Goal: Information Seeking & Learning: Learn about a topic

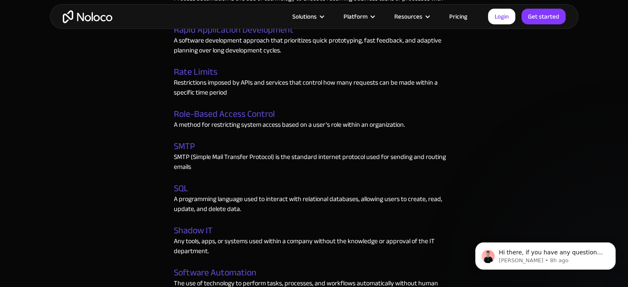
scroll to position [2185, 0]
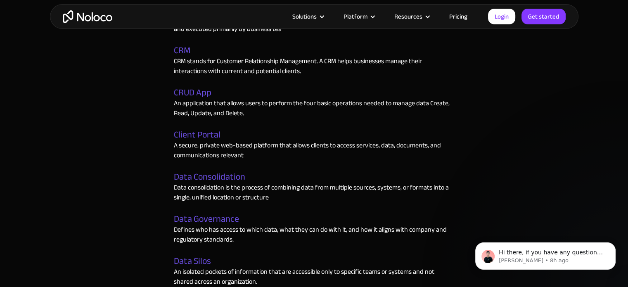
scroll to position [1074, 0]
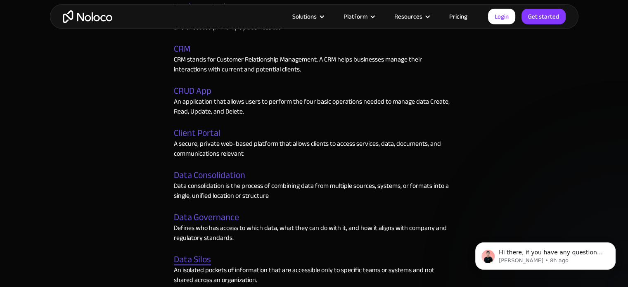
click at [201, 254] on link "Data Silos" at bounding box center [192, 259] width 37 height 11
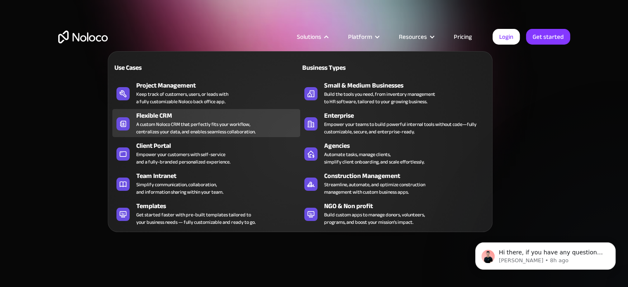
click at [210, 114] on div "Flexible CRM" at bounding box center [220, 116] width 168 height 10
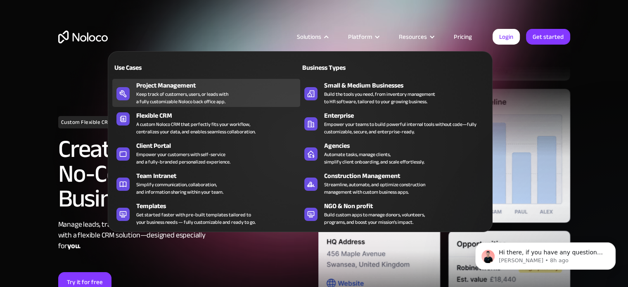
drag, startPoint x: 310, startPoint y: 38, endPoint x: 232, endPoint y: 86, distance: 91.4
click at [287, 42] on div "Solutions Use Cases Business Types Project Management Keep track of customers, …" at bounding box center [312, 36] width 51 height 11
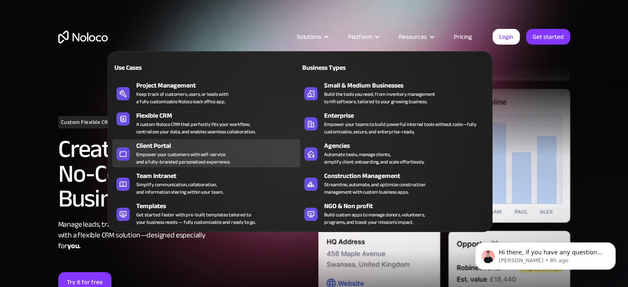
click at [211, 159] on div "Empower your customers with self-service and a fully-branded personalized exper…" at bounding box center [183, 158] width 94 height 15
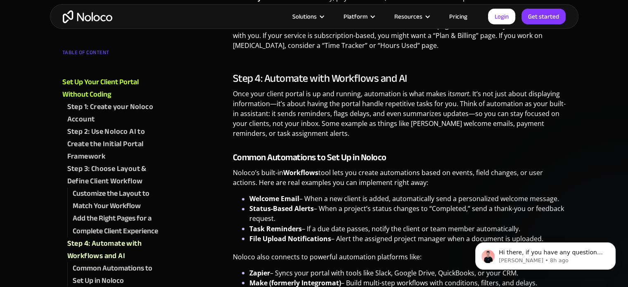
scroll to position [1354, 0]
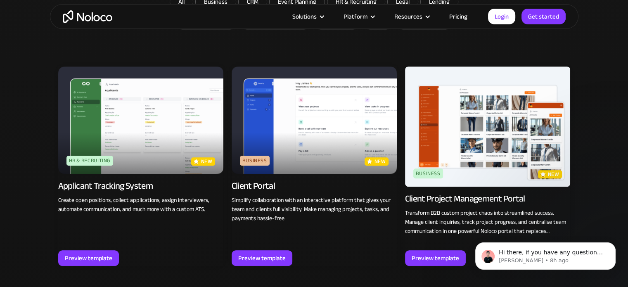
scroll to position [588, 0]
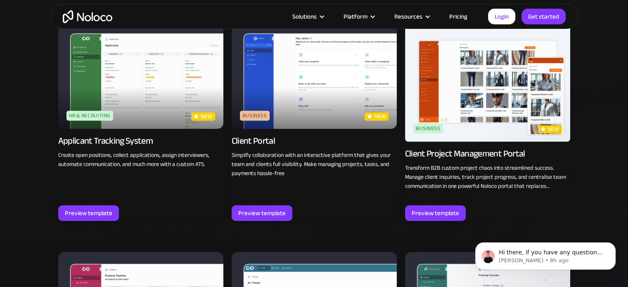
click at [127, 138] on div "Applicant Tracking System" at bounding box center [105, 141] width 95 height 12
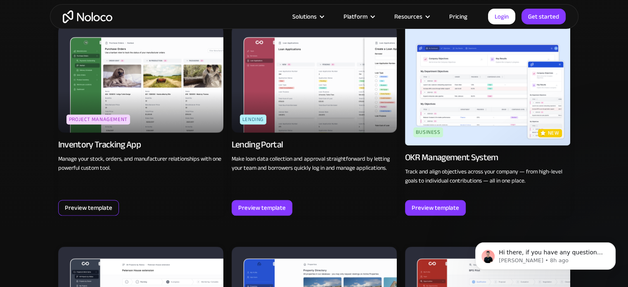
click at [80, 204] on div "Preview template" at bounding box center [89, 207] width 48 height 11
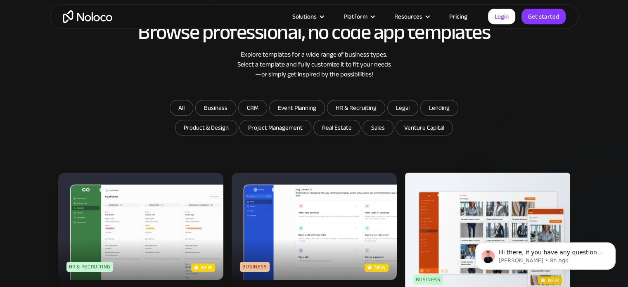
scroll to position [436, 0]
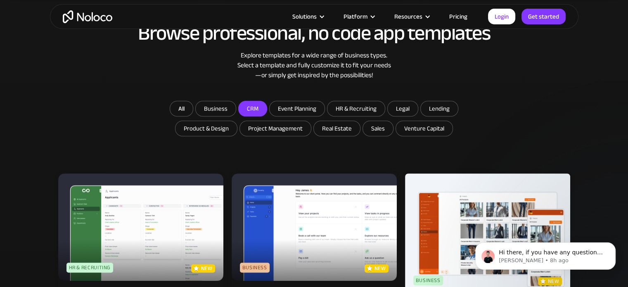
click at [236, 113] on input "CRM" at bounding box center [216, 108] width 40 height 15
checkbox input "true"
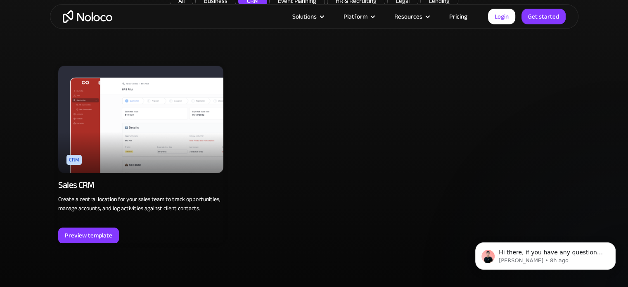
scroll to position [544, 0]
click at [83, 232] on div "Preview template" at bounding box center [89, 235] width 48 height 11
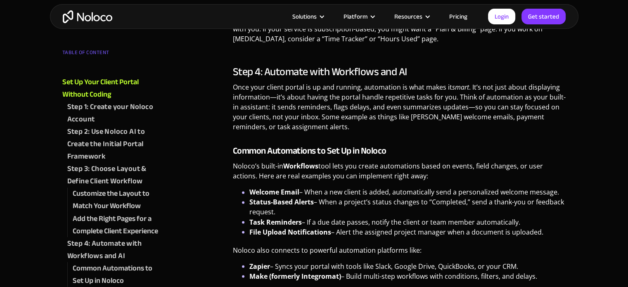
scroll to position [1356, 0]
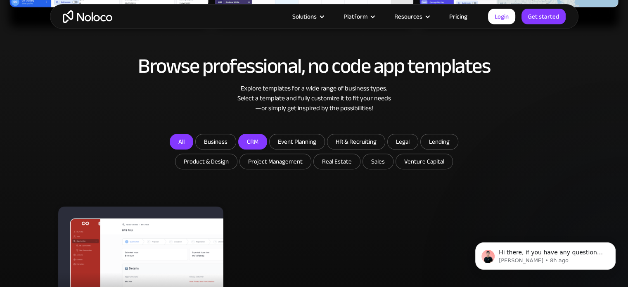
click at [183, 144] on link "All" at bounding box center [182, 142] width 24 height 16
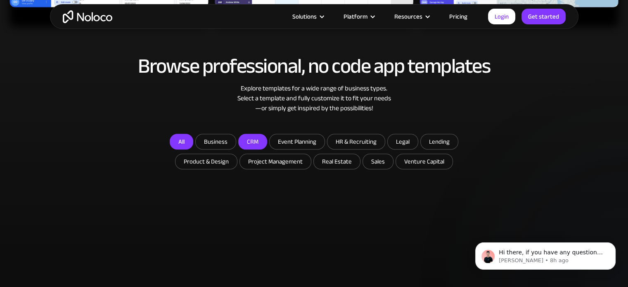
checkbox input "false"
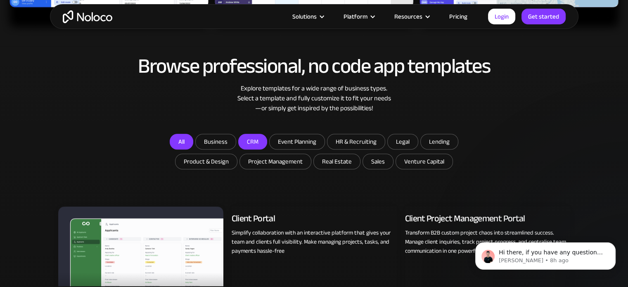
scroll to position [585, 0]
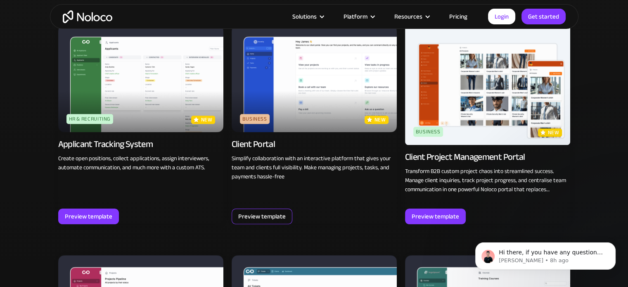
click at [263, 211] on div "Preview template" at bounding box center [262, 216] width 48 height 11
